Goal: Information Seeking & Learning: Find specific fact

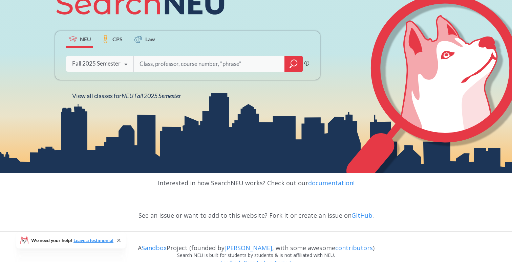
scroll to position [117, 0]
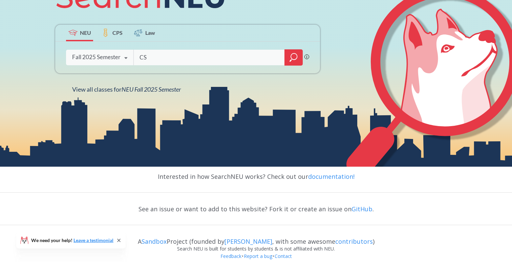
type input "C"
type input "s"
type input "[PERSON_NAME]"
click at [292, 57] on icon "magnifying glass" at bounding box center [293, 57] width 8 height 9
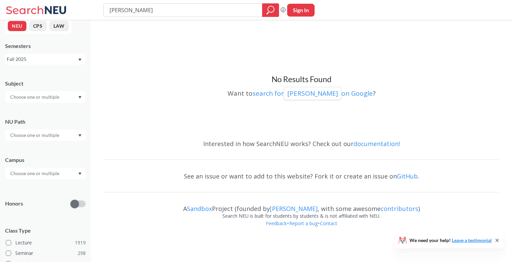
scroll to position [8, 0]
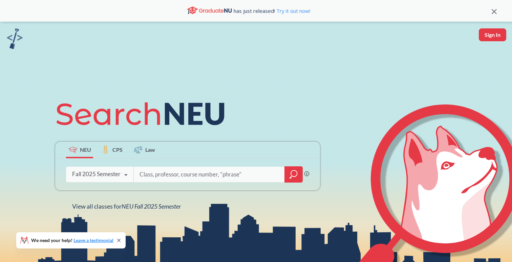
click at [157, 60] on div "NEU CPS Law Phrase search guarantees the exact search appears in the results. E…" at bounding box center [256, 153] width 512 height 262
click at [150, 60] on div "NEU CPS Law Phrase search guarantees the exact search appears in the results. E…" at bounding box center [256, 153] width 512 height 262
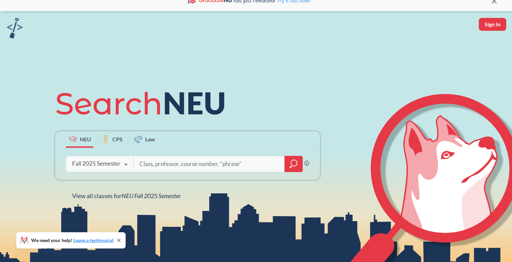
click at [163, 162] on input "search" at bounding box center [209, 164] width 141 height 14
type input "Foundations of Artificial Intelligence"
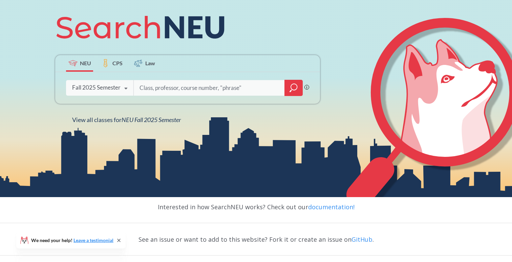
scroll to position [92, 0]
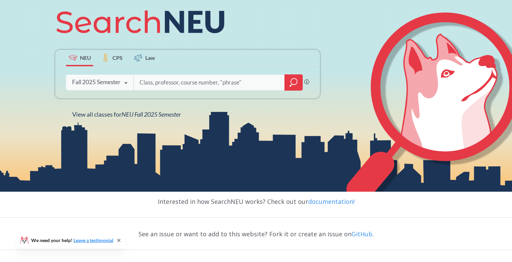
click at [229, 85] on input "search" at bounding box center [209, 82] width 141 height 14
type input "[PERSON_NAME]"
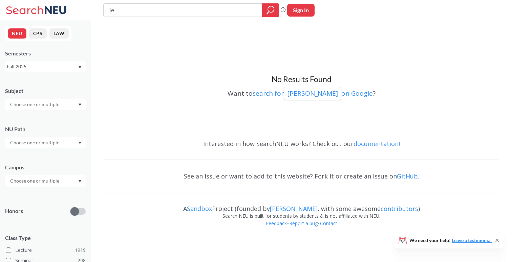
type input "J"
